Goal: Information Seeking & Learning: Learn about a topic

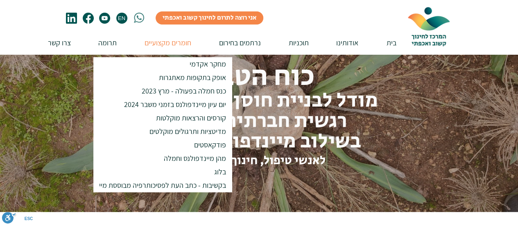
click at [168, 41] on p "חומרים מקצועיים" at bounding box center [167, 42] width 55 height 23
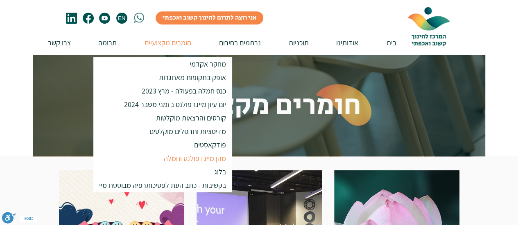
click at [216, 156] on p "מהן מיינדפולנס וחמלה" at bounding box center [195, 159] width 70 height 14
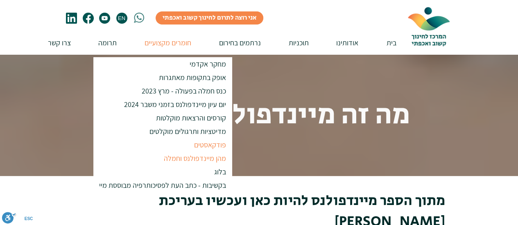
click at [212, 142] on p "פודקאסטים" at bounding box center [209, 145] width 39 height 14
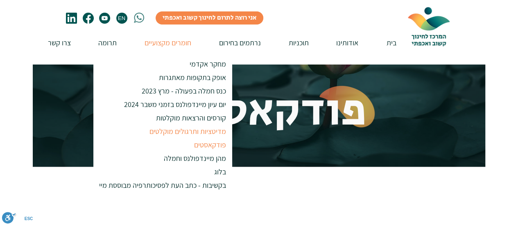
click at [205, 130] on p "מדיטציות ותרגולים מוקלטים" at bounding box center [188, 132] width 84 height 14
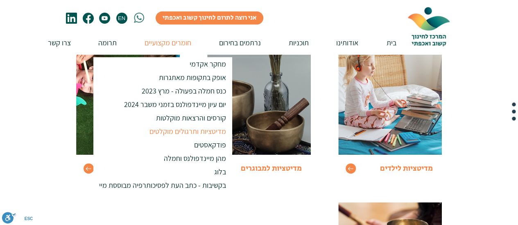
scroll to position [131, 0]
click at [293, 130] on img at bounding box center [259, 94] width 104 height 121
click at [286, 173] on span "מדיטציות למבוגרים" at bounding box center [271, 168] width 61 height 11
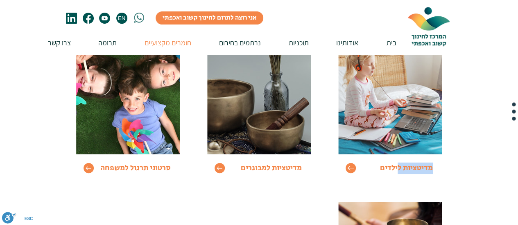
drag, startPoint x: 395, startPoint y: 166, endPoint x: 346, endPoint y: 170, distance: 48.9
click at [346, 170] on div "Go to מדיטציות לילדים" at bounding box center [390, 104] width 119 height 156
click at [346, 170] on span "Go to" at bounding box center [350, 168] width 10 height 10
click at [349, 169] on icon "Go to" at bounding box center [350, 168] width 7 height 7
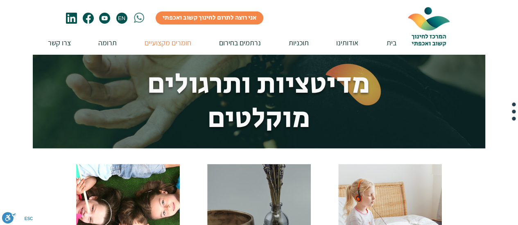
scroll to position [160, 0]
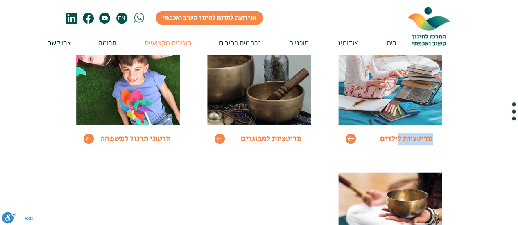
click at [350, 141] on icon "Go to" at bounding box center [350, 138] width 7 height 7
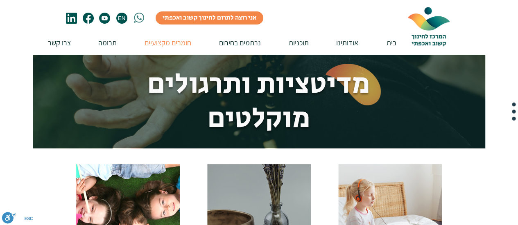
click at [350, 141] on img "main content" at bounding box center [259, 112] width 452 height 225
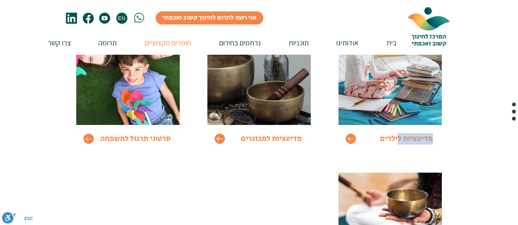
click at [215, 140] on span "Go to" at bounding box center [219, 139] width 10 height 10
click at [89, 138] on icon "Go to" at bounding box center [88, 138] width 7 height 7
